Goal: Check status: Check status

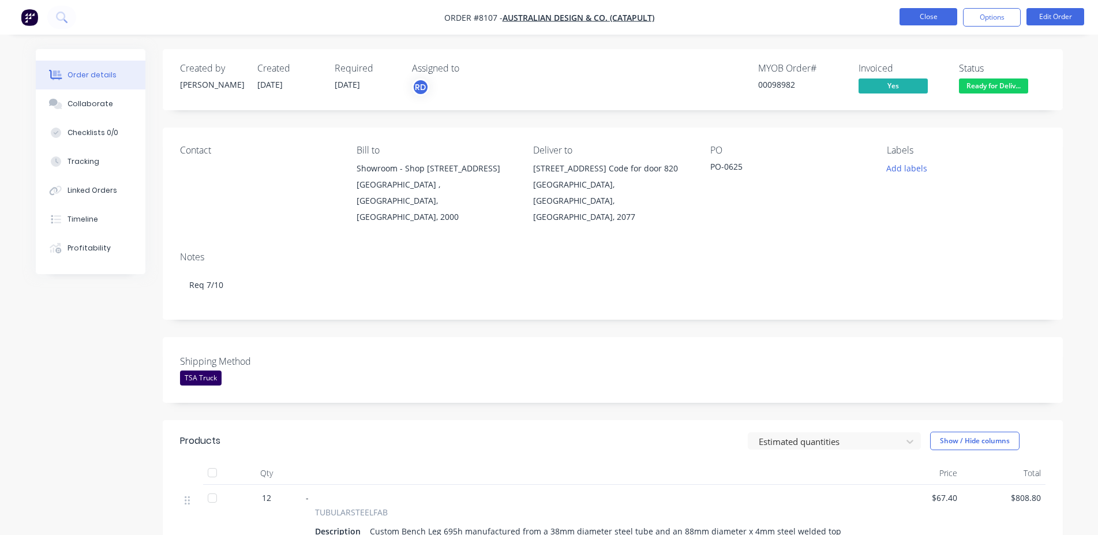
click at [919, 16] on button "Close" at bounding box center [929, 16] width 58 height 17
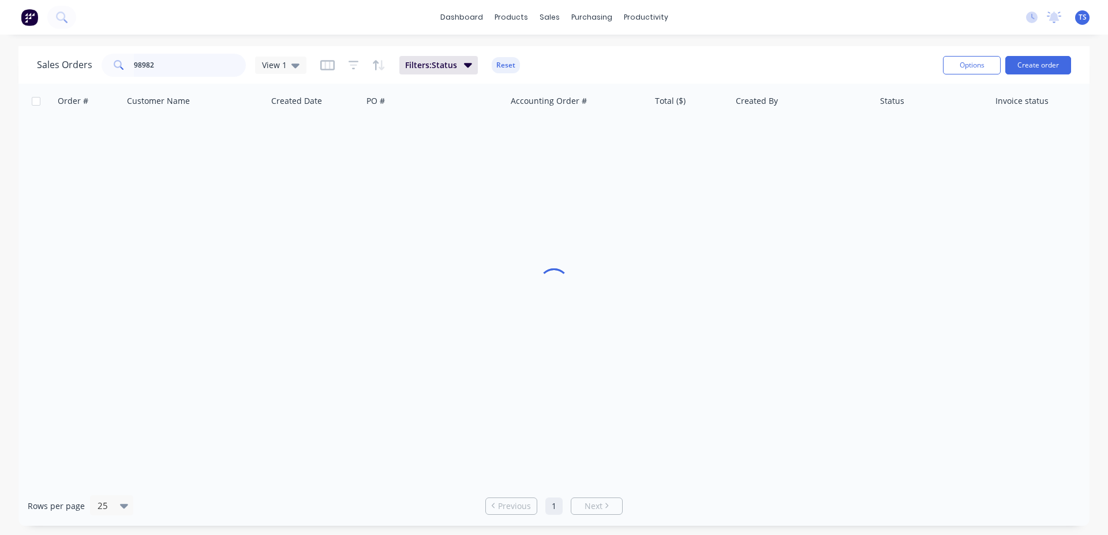
click at [180, 65] on input "98982" at bounding box center [190, 65] width 113 height 23
type input "99189"
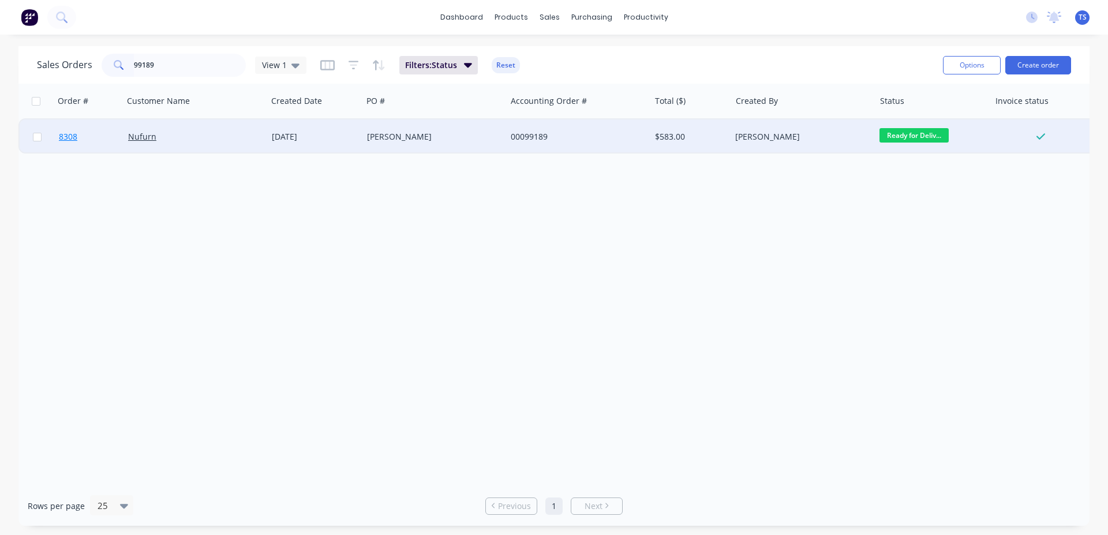
click at [91, 133] on link "8308" at bounding box center [93, 136] width 69 height 35
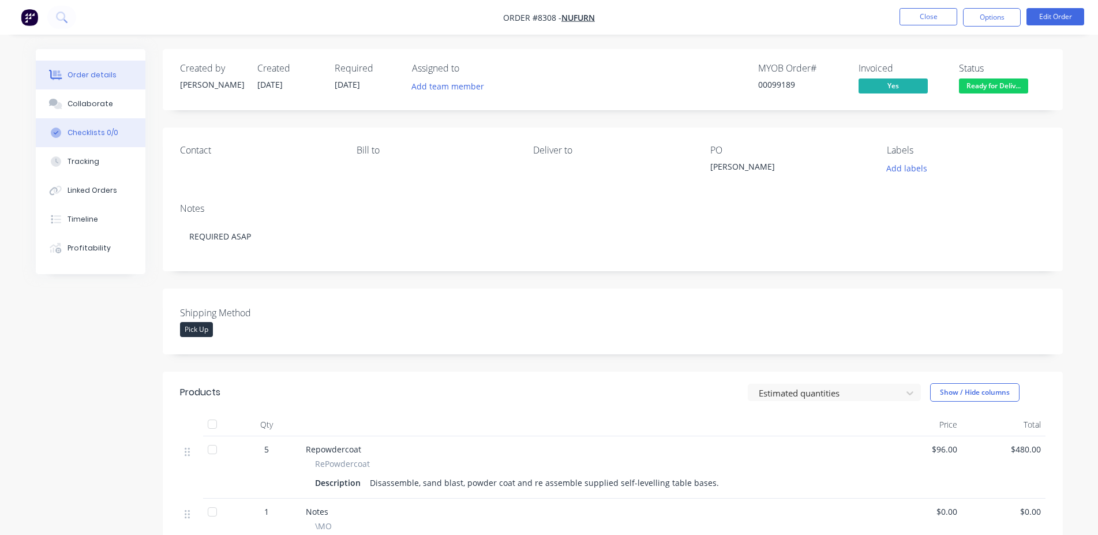
click at [91, 135] on div "Checklists 0/0" at bounding box center [93, 133] width 51 height 10
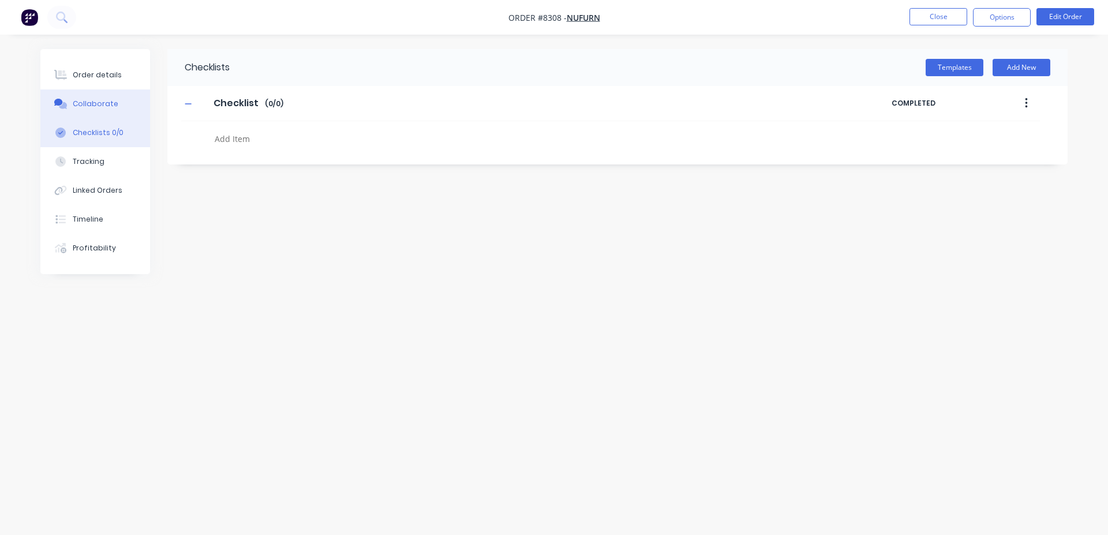
click at [102, 113] on button "Collaborate" at bounding box center [95, 103] width 110 height 29
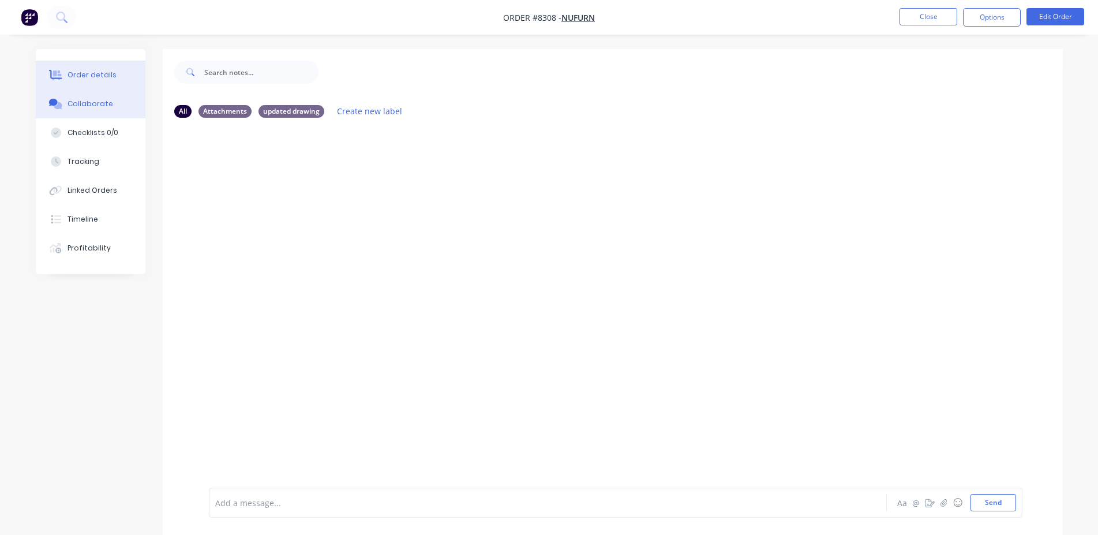
click at [96, 72] on div "Order details" at bounding box center [92, 75] width 49 height 10
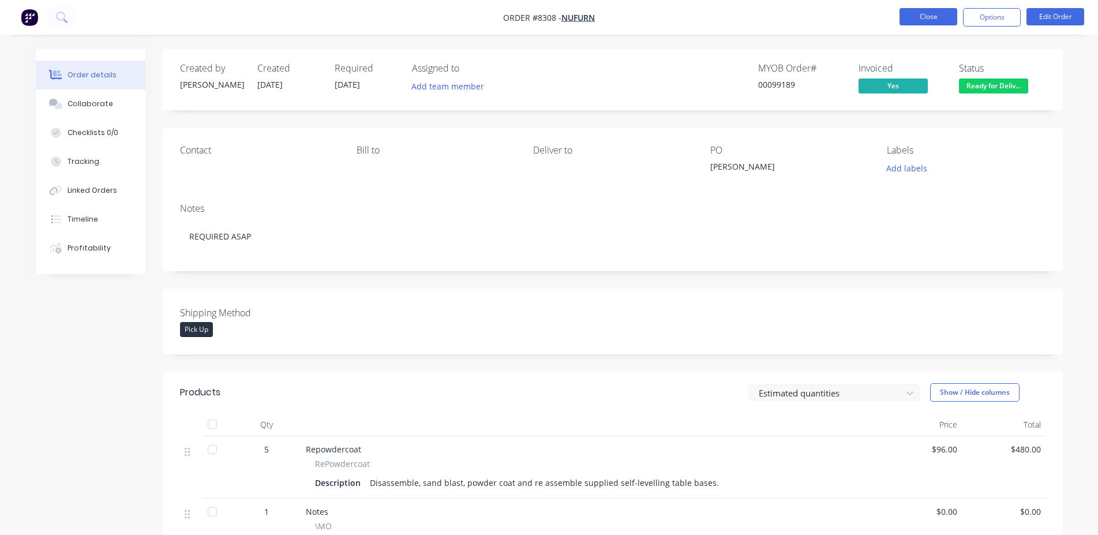
click at [933, 13] on button "Close" at bounding box center [929, 16] width 58 height 17
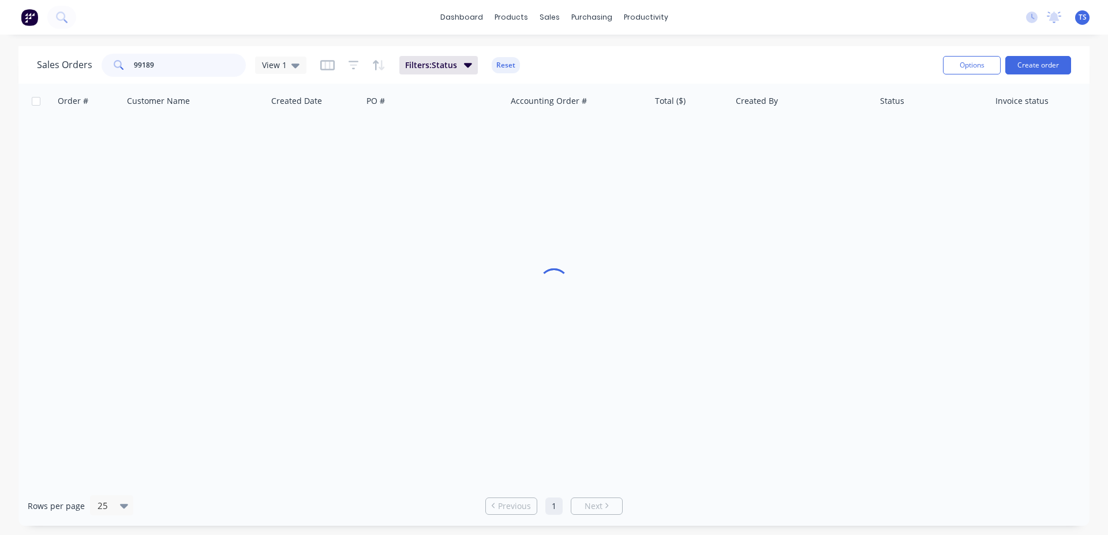
click at [227, 64] on input "99189" at bounding box center [190, 65] width 113 height 23
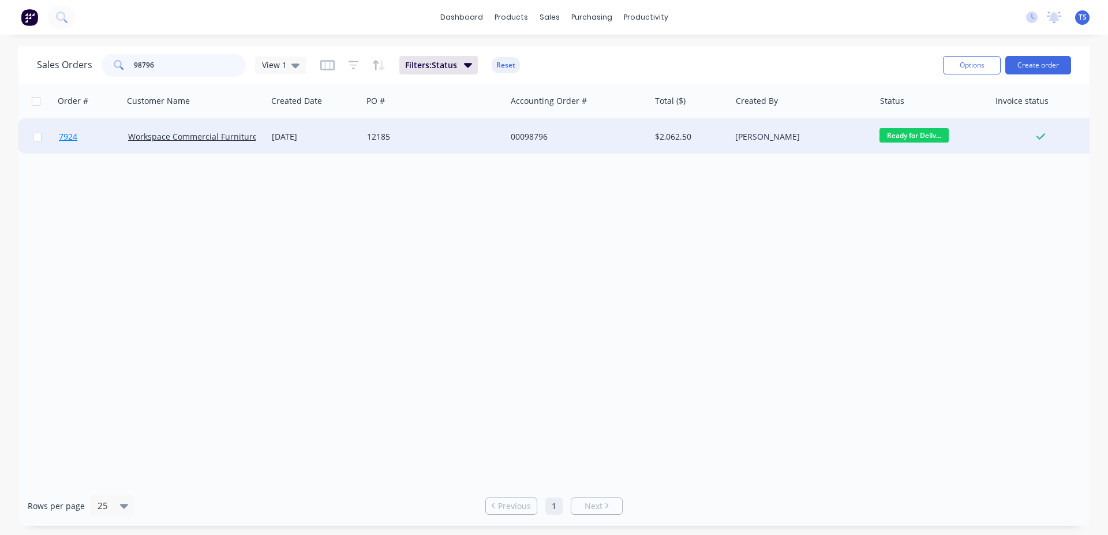
type input "98796"
click at [61, 138] on span "7924" at bounding box center [68, 137] width 18 height 12
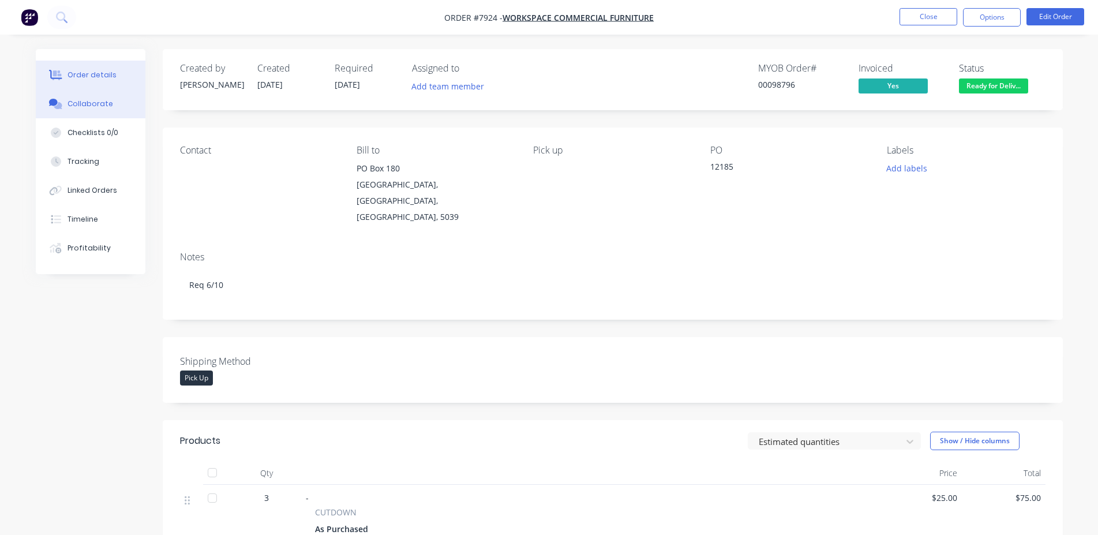
click at [43, 100] on button "Collaborate" at bounding box center [91, 103] width 110 height 29
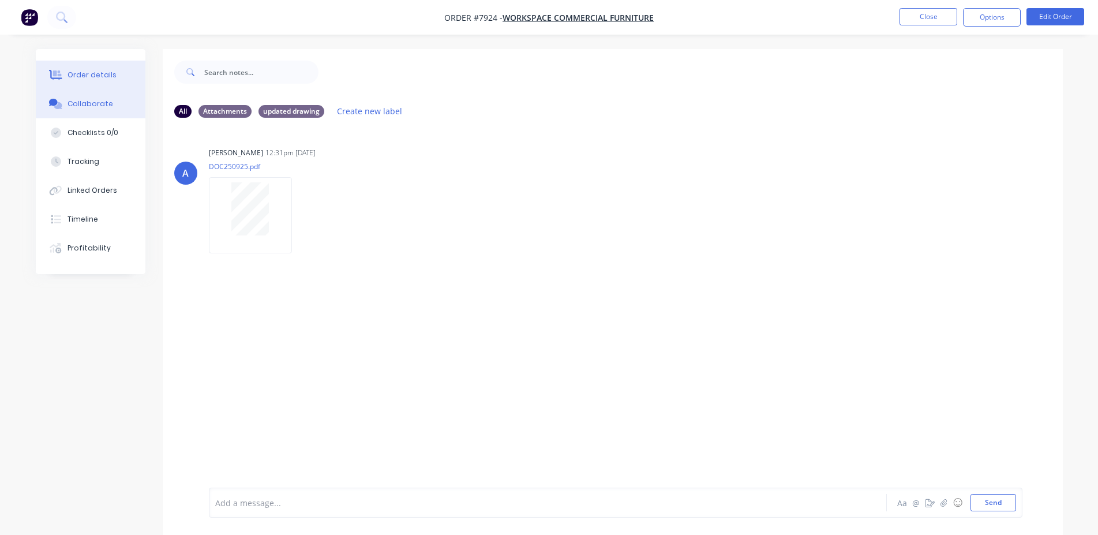
click at [68, 74] on div "Order details" at bounding box center [92, 75] width 49 height 10
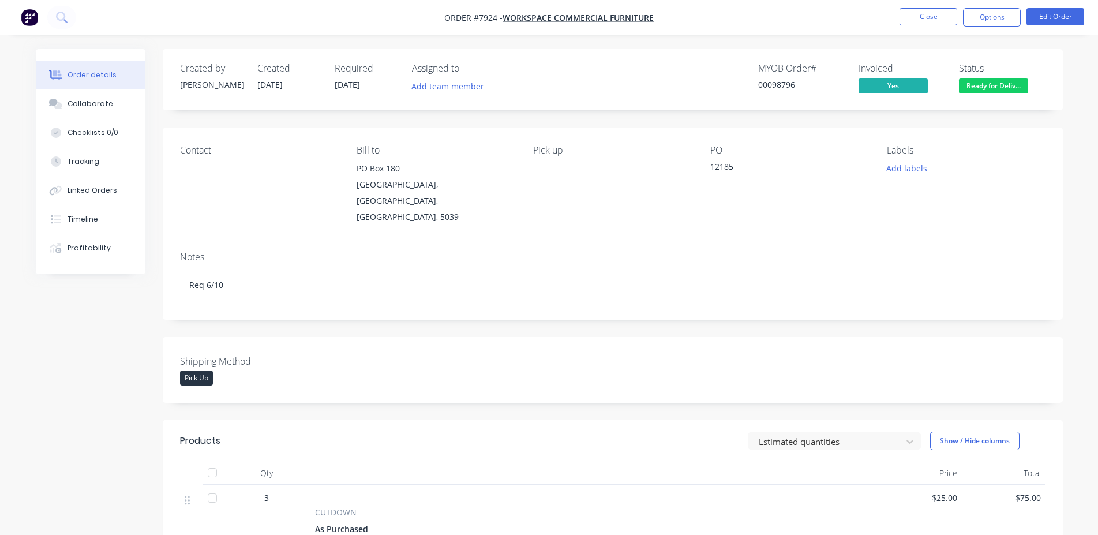
click at [65, 83] on button "Order details" at bounding box center [91, 75] width 110 height 29
click at [111, 103] on button "Collaborate" at bounding box center [91, 103] width 110 height 29
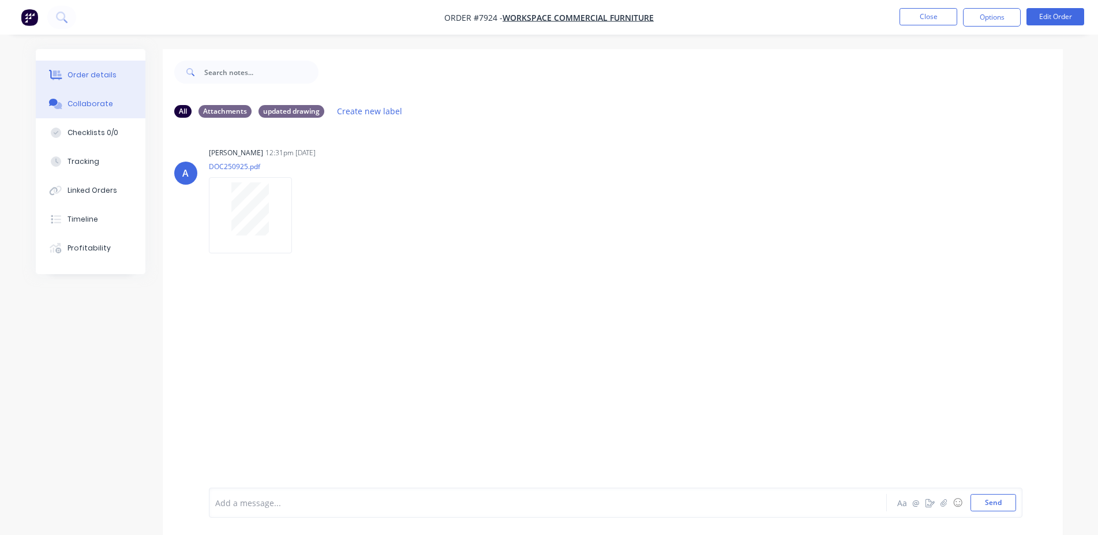
click at [103, 79] on div "Order details" at bounding box center [92, 75] width 49 height 10
